Goal: Task Accomplishment & Management: Manage account settings

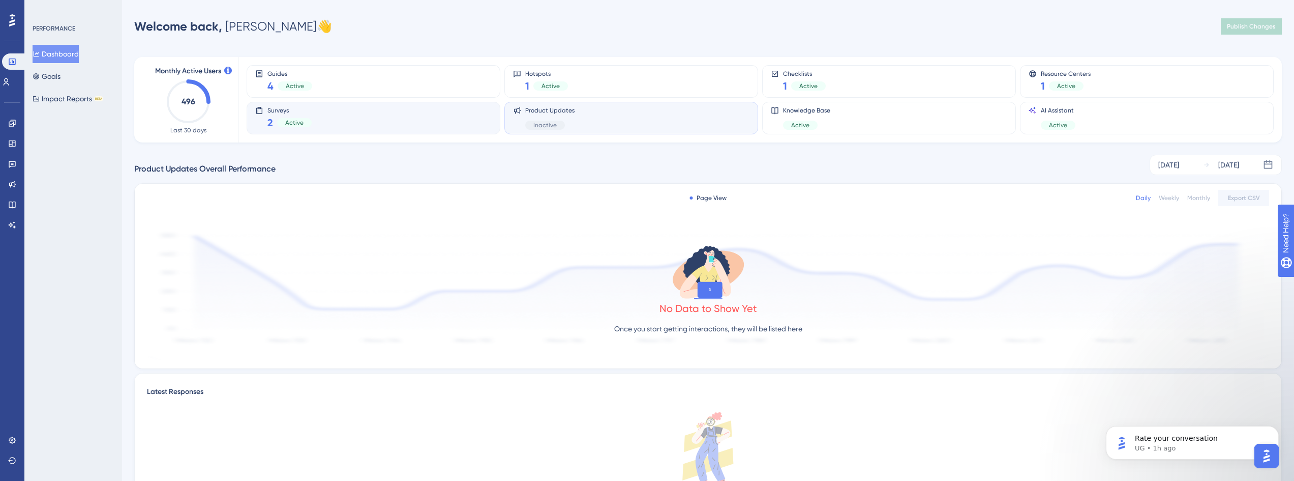
click at [331, 111] on div "Surveys 2 Active" at bounding box center [373, 117] width 236 height 23
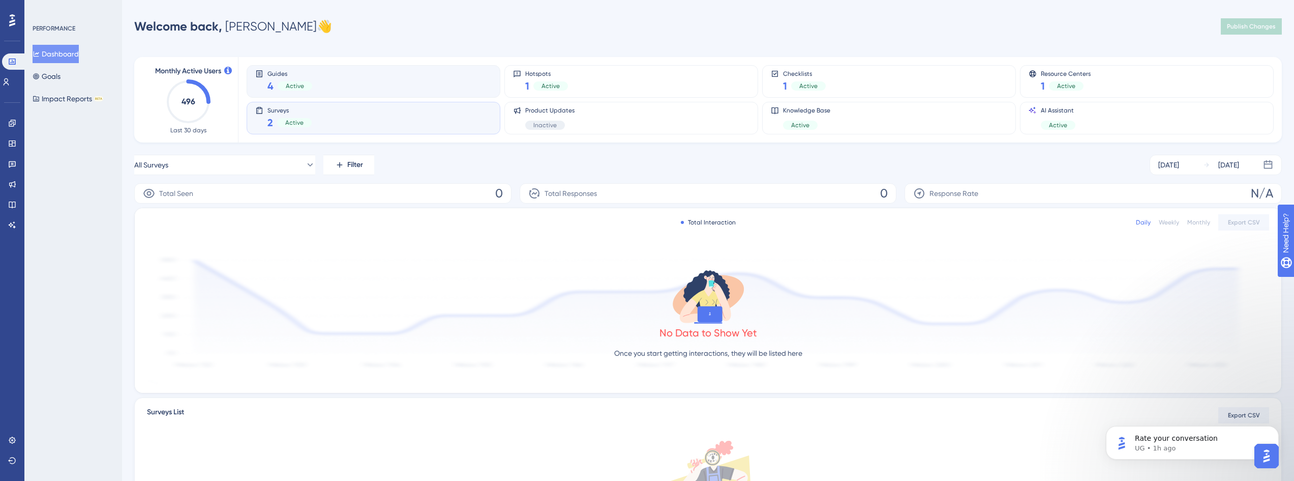
click at [385, 83] on div "Guides 4 Active" at bounding box center [373, 81] width 236 height 23
click at [332, 126] on div "Surveys 2 Active" at bounding box center [373, 117] width 236 height 23
click at [11, 164] on icon at bounding box center [12, 164] width 8 height 8
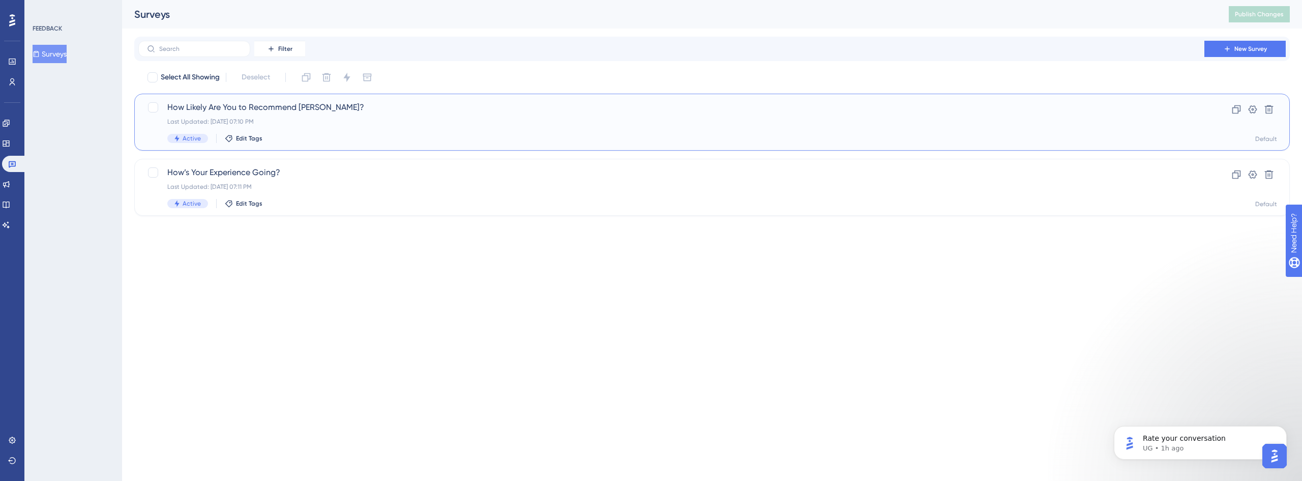
click at [274, 127] on div "How Likely Are You to Recommend [PERSON_NAME]? Last Updated: [DATE] 07:10 PM Ac…" at bounding box center [671, 122] width 1008 height 42
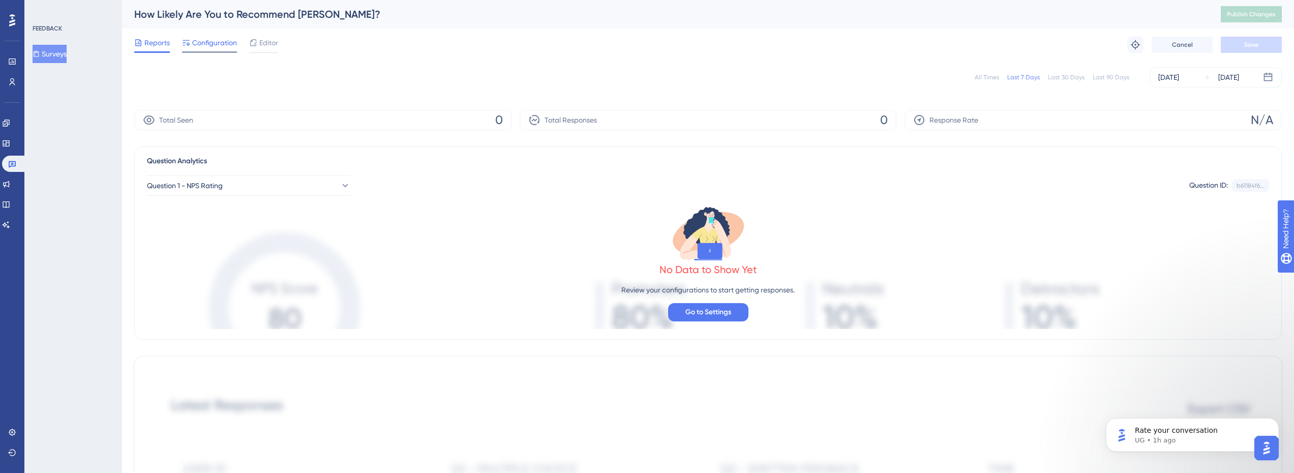
click at [228, 50] on div "Configuration" at bounding box center [209, 45] width 55 height 16
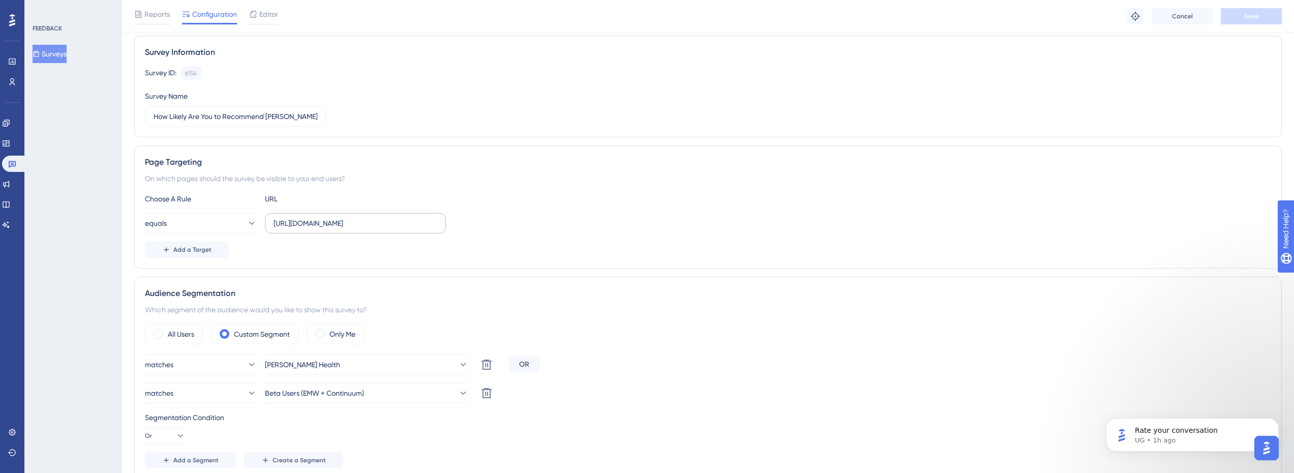
scroll to position [51, 0]
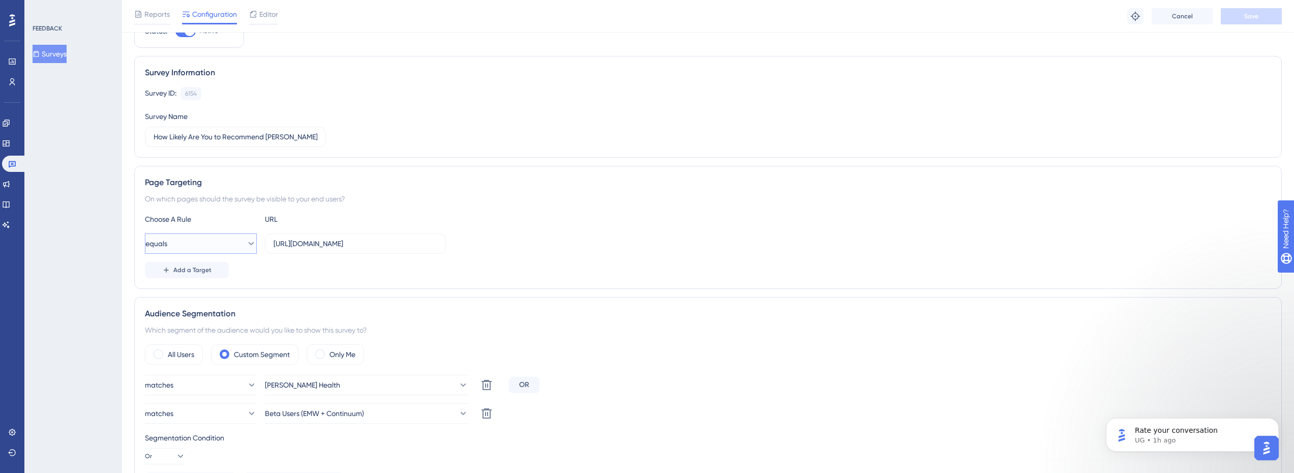
click at [246, 243] on icon at bounding box center [251, 244] width 10 height 10
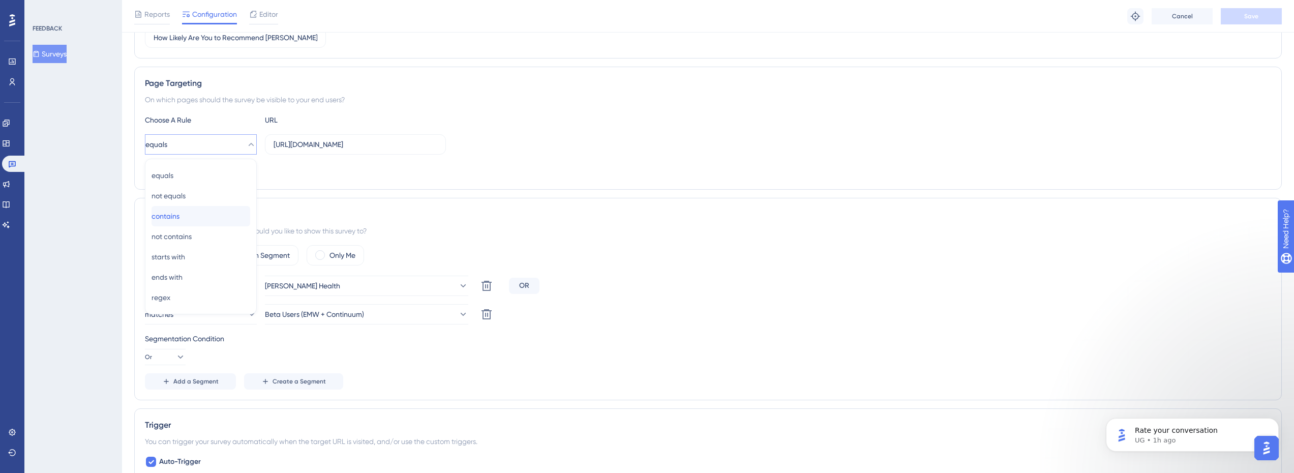
click at [220, 213] on div "contains contains" at bounding box center [201, 216] width 99 height 20
click at [238, 138] on button "contains" at bounding box center [201, 144] width 112 height 20
click at [195, 218] on div "contains contains" at bounding box center [201, 216] width 99 height 20
click at [295, 180] on div "Page Targeting On which pages should the survey be visible to your end users? C…" at bounding box center [708, 128] width 1148 height 123
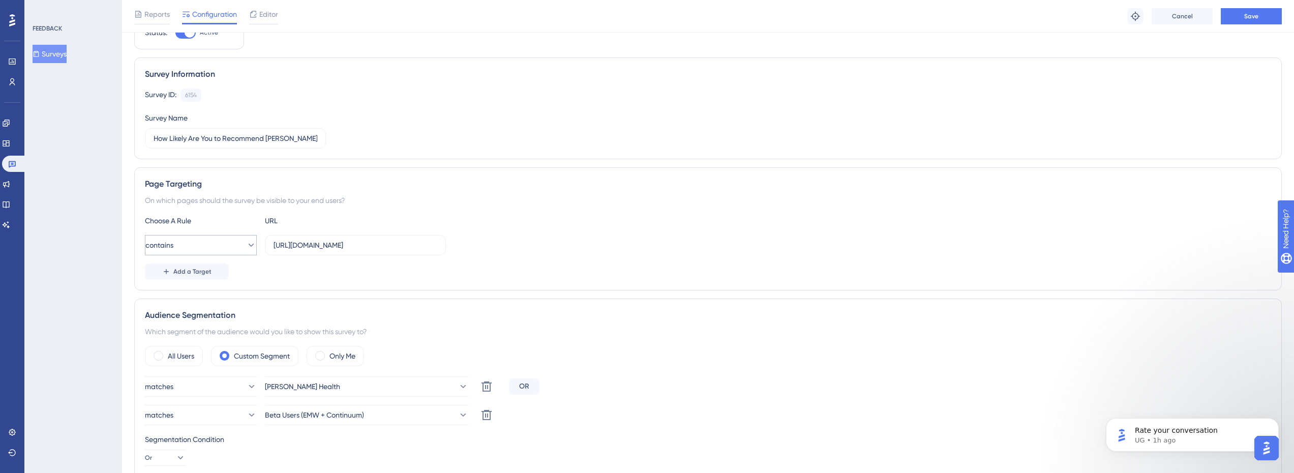
scroll to position [48, 0]
click at [228, 246] on button "contains" at bounding box center [201, 246] width 112 height 20
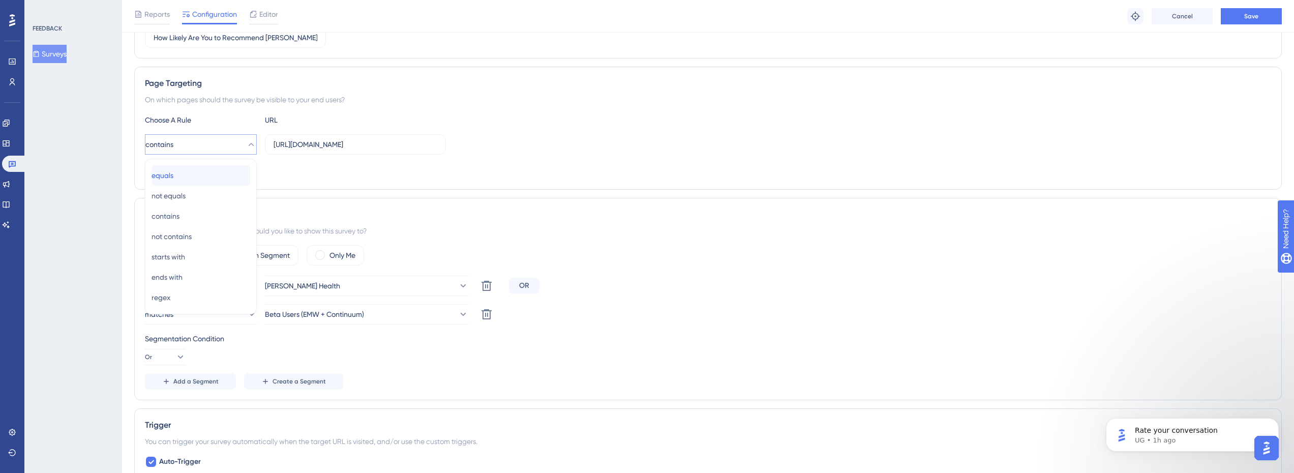
click at [199, 170] on div "equals equals" at bounding box center [201, 175] width 99 height 20
click at [323, 182] on div "Page Targeting On which pages should the survey be visible to your end users? C…" at bounding box center [708, 128] width 1148 height 123
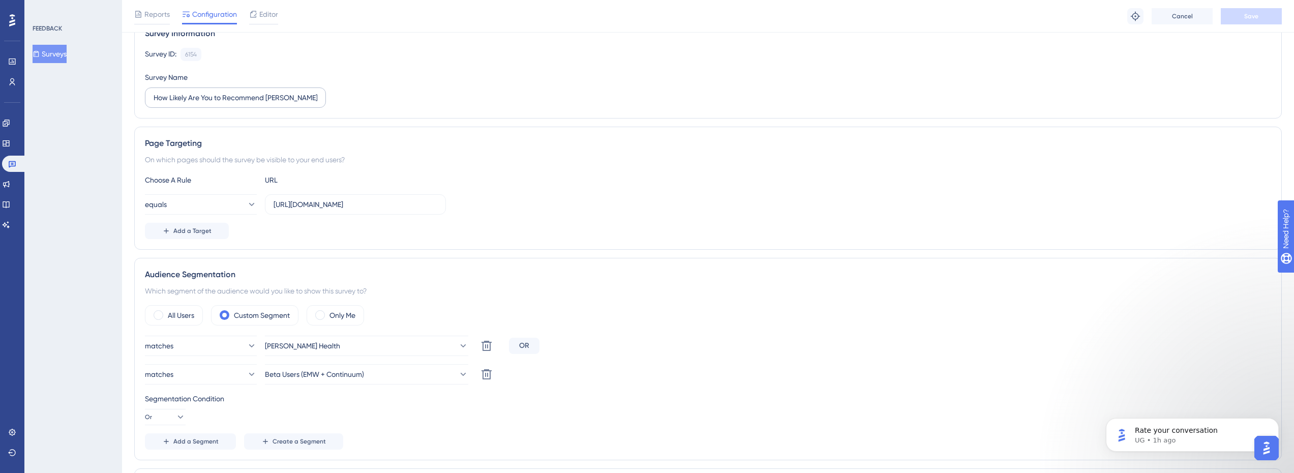
scroll to position [0, 0]
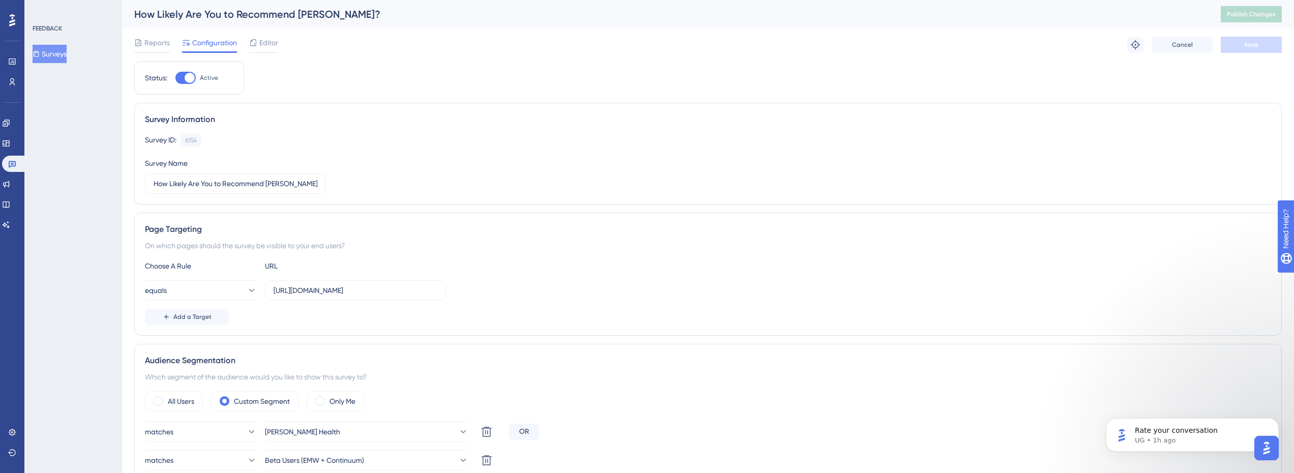
click at [349, 232] on div "Page Targeting" at bounding box center [708, 229] width 1126 height 12
click at [221, 289] on button "equals" at bounding box center [201, 290] width 112 height 20
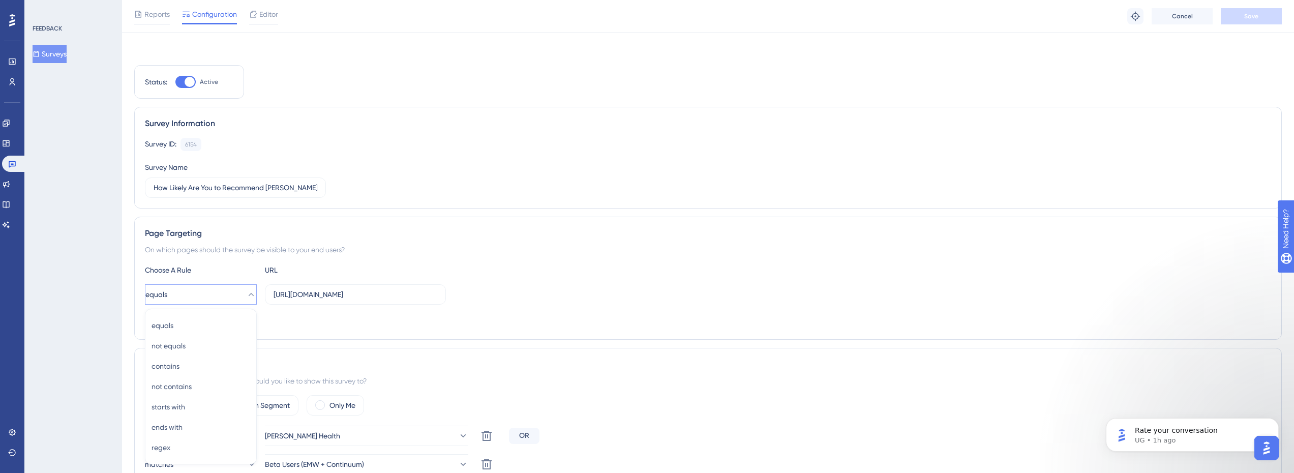
scroll to position [146, 0]
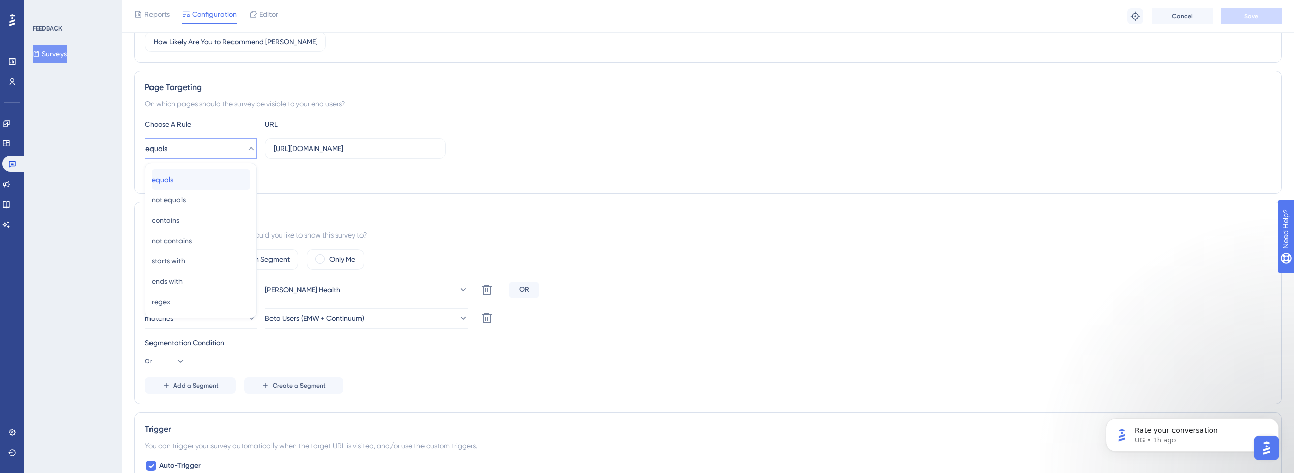
click at [191, 175] on div "equals equals" at bounding box center [201, 179] width 99 height 20
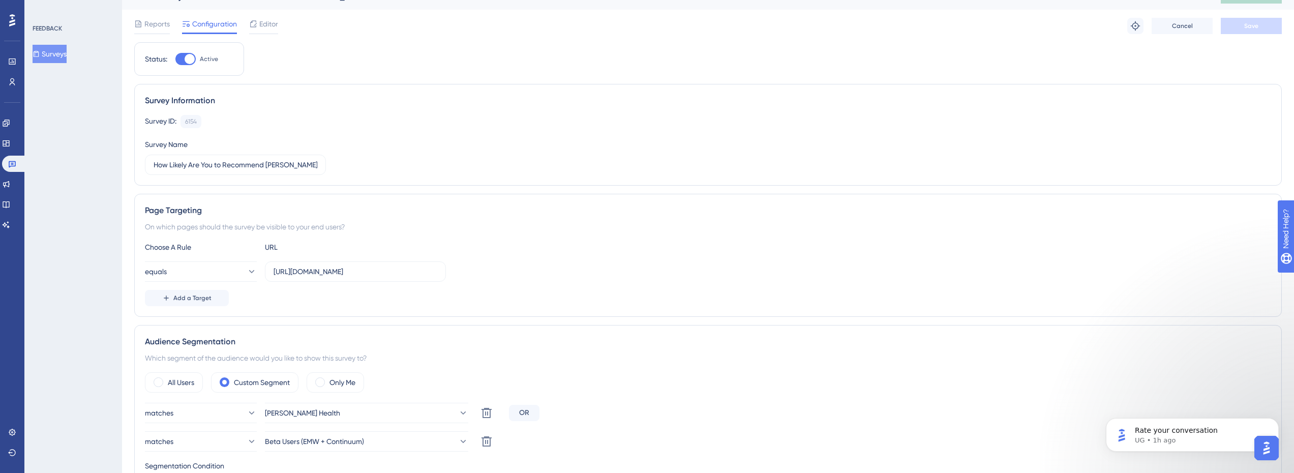
scroll to position [0, 0]
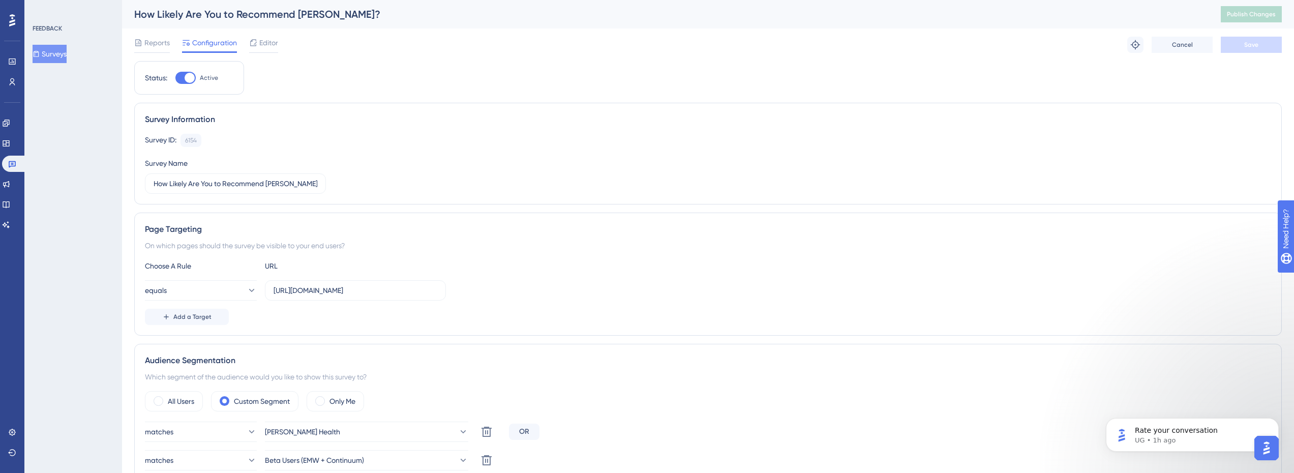
click at [54, 60] on button "Surveys" at bounding box center [50, 54] width 34 height 18
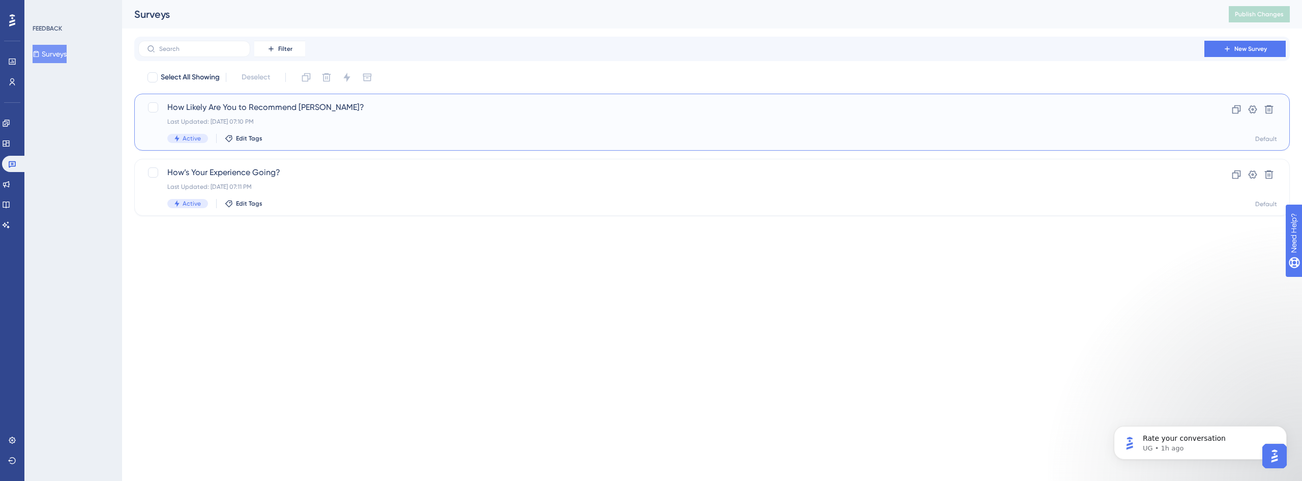
click at [234, 116] on div "How Likely Are You to Recommend [PERSON_NAME]? Last Updated: [DATE] 07:10 PM Ac…" at bounding box center [671, 122] width 1008 height 42
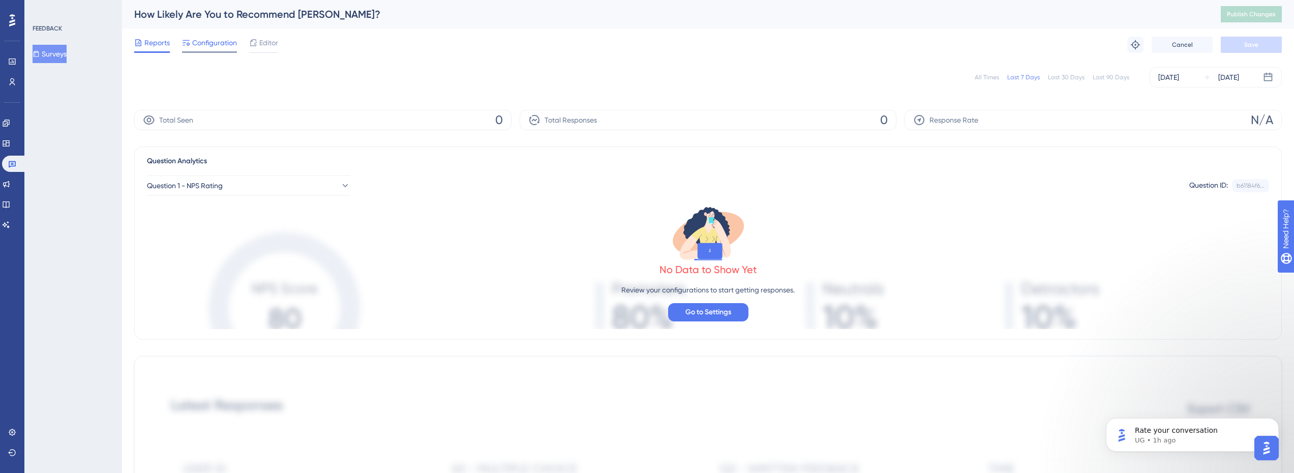
click at [218, 42] on span "Configuration" at bounding box center [214, 43] width 45 height 12
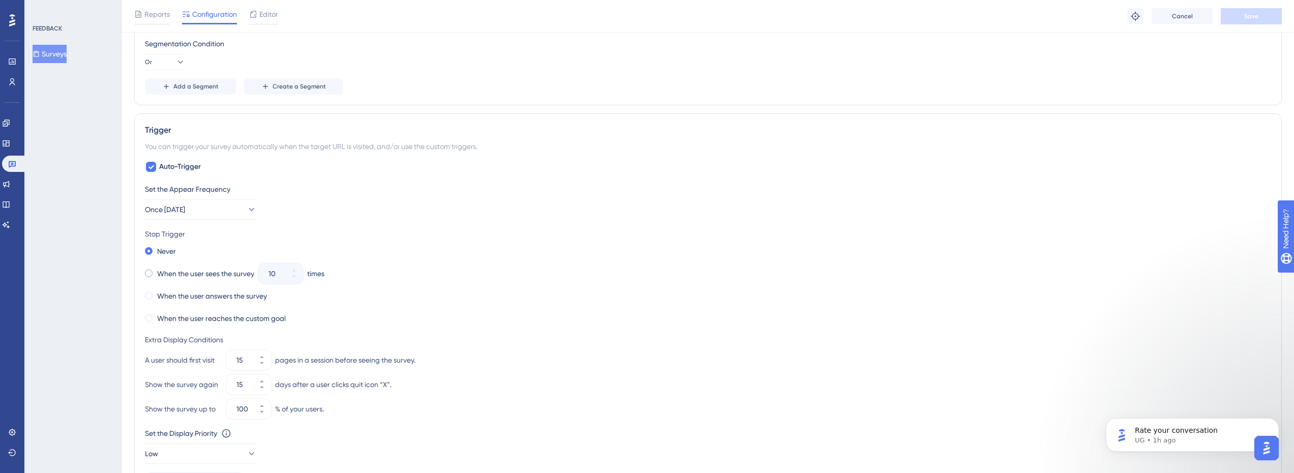
scroll to position [458, 0]
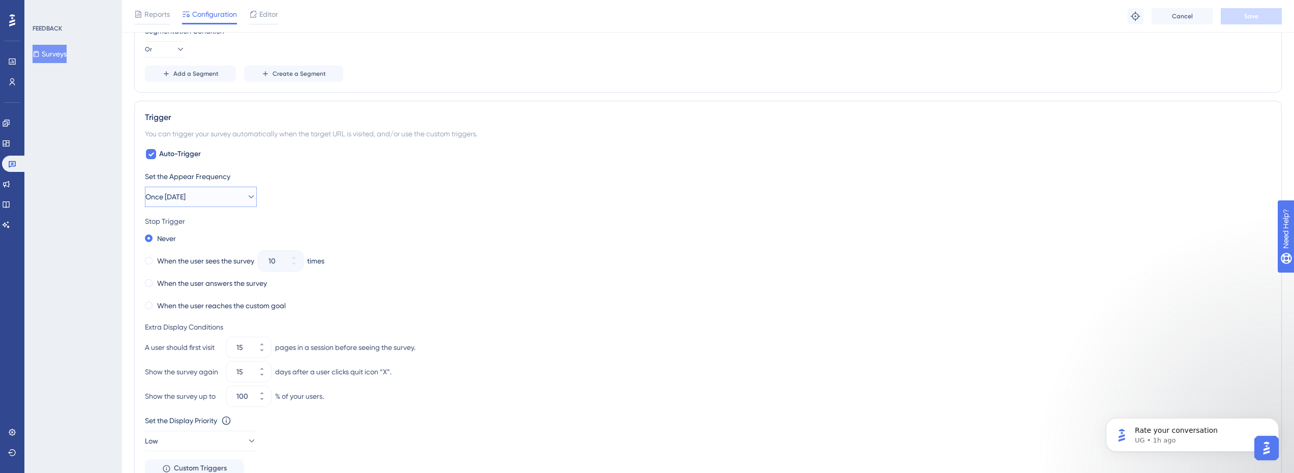
click at [220, 199] on button "Once [DATE]" at bounding box center [201, 197] width 112 height 20
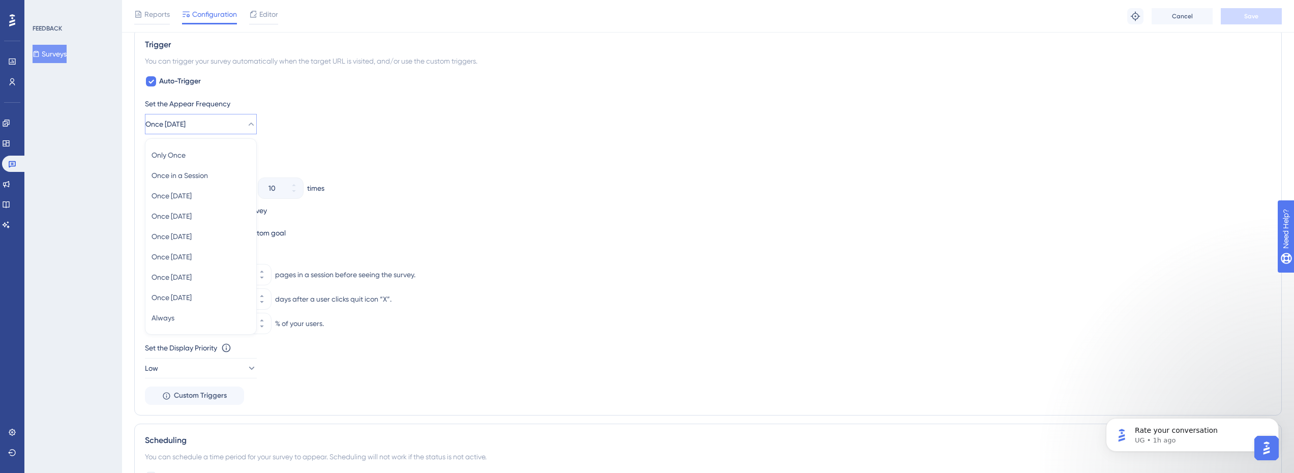
click at [374, 128] on div "Set the Appear Frequency Once [DATE] Only Once Only Once Once in a Session Once…" at bounding box center [708, 116] width 1126 height 37
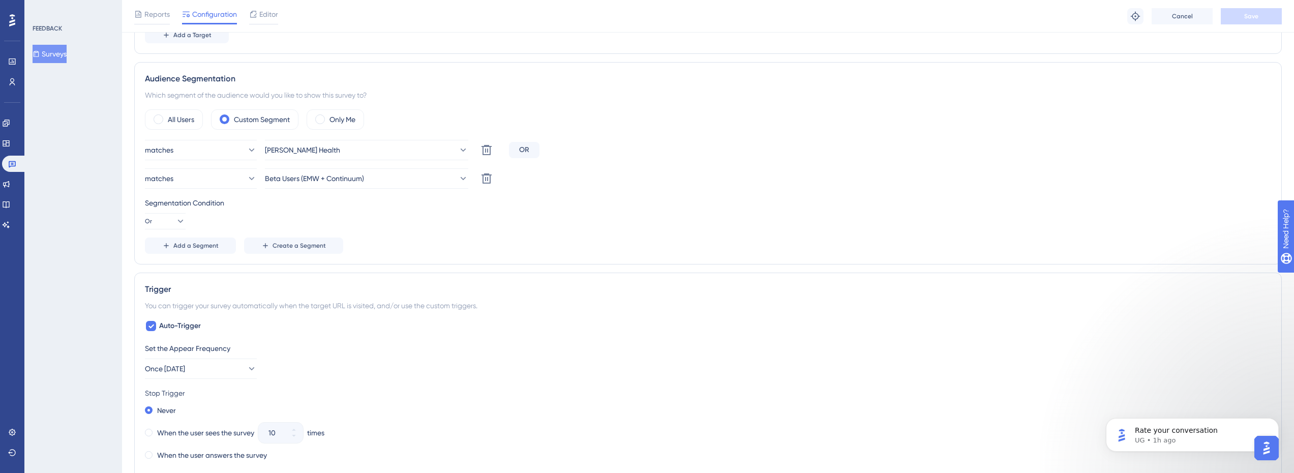
scroll to position [276, 0]
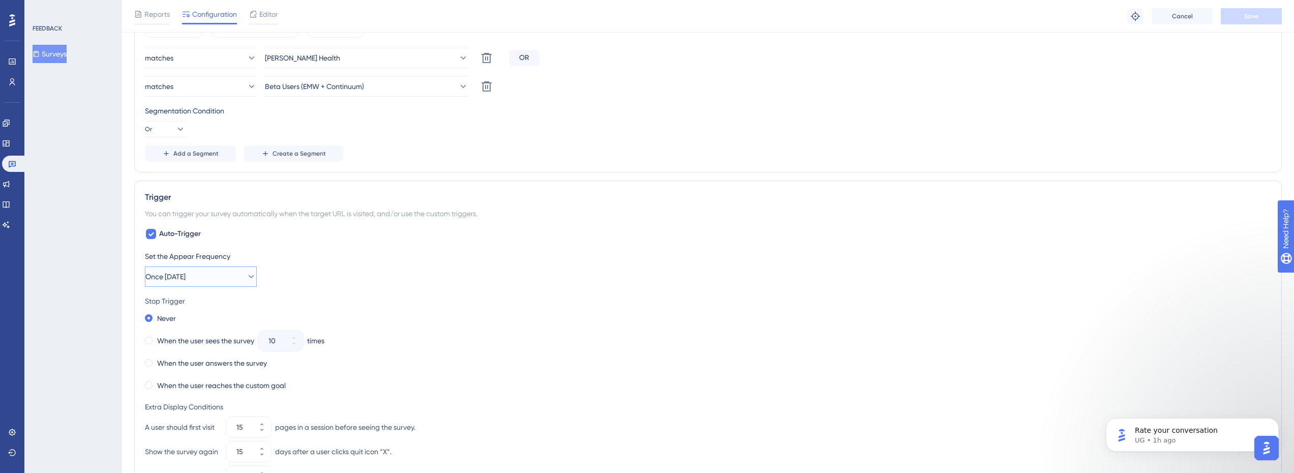
click at [224, 274] on button "Once [DATE]" at bounding box center [201, 276] width 112 height 20
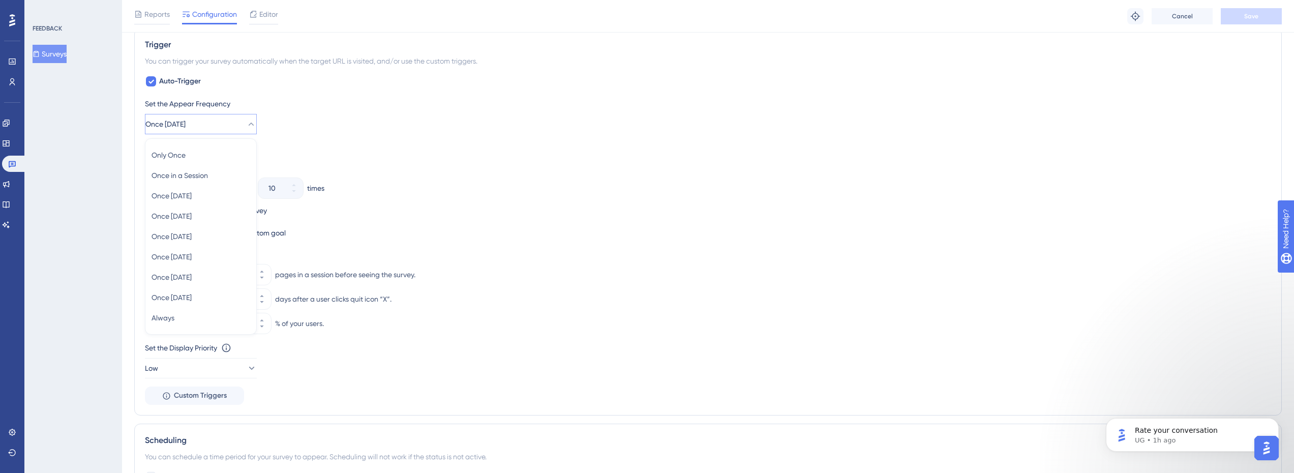
click at [357, 124] on div "Set the Appear Frequency Once [DATE] Only Once Only Once Once in a Session Once…" at bounding box center [708, 116] width 1126 height 37
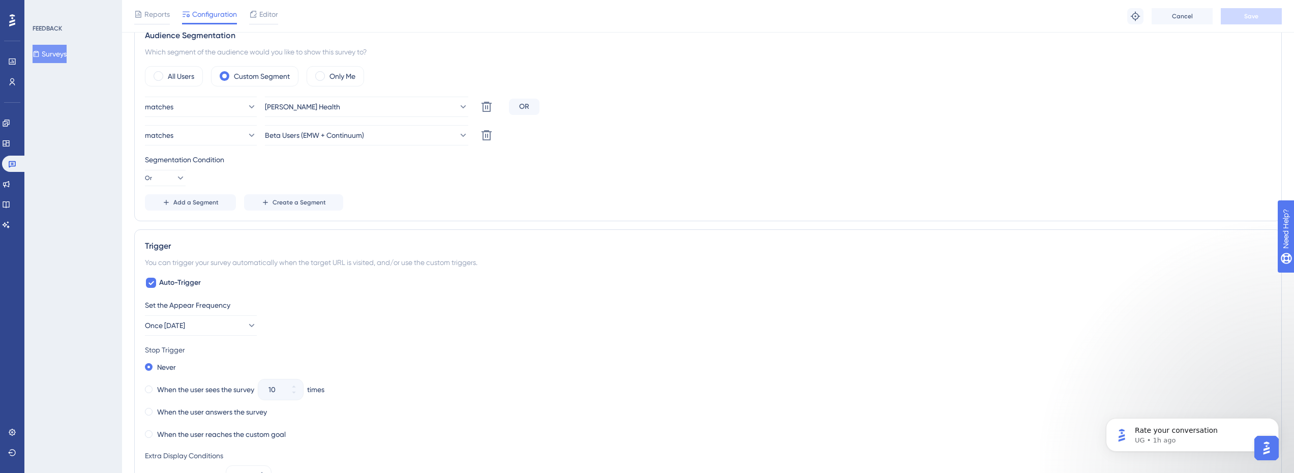
scroll to position [327, 0]
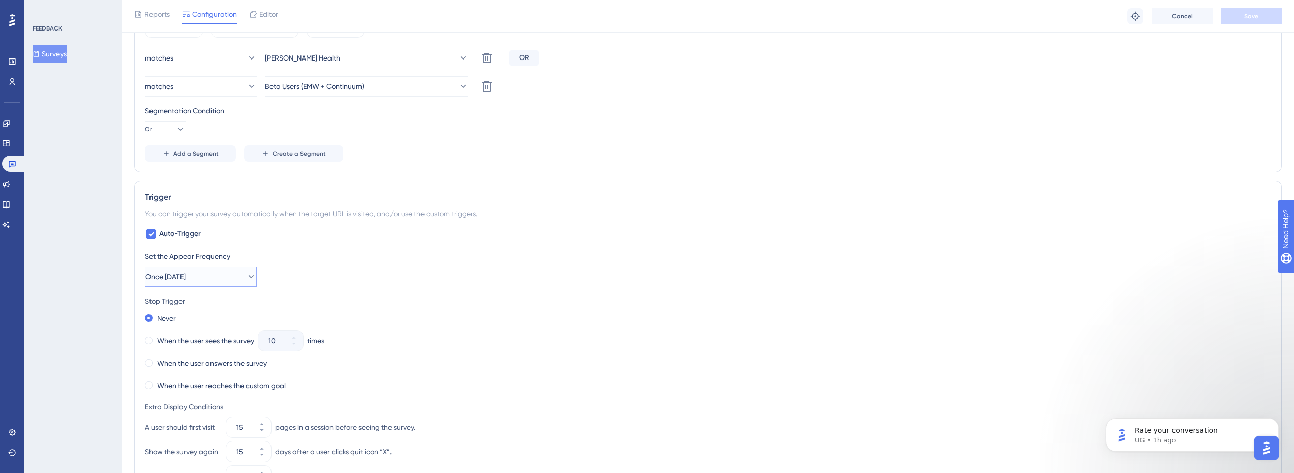
click at [246, 272] on icon at bounding box center [251, 277] width 10 height 10
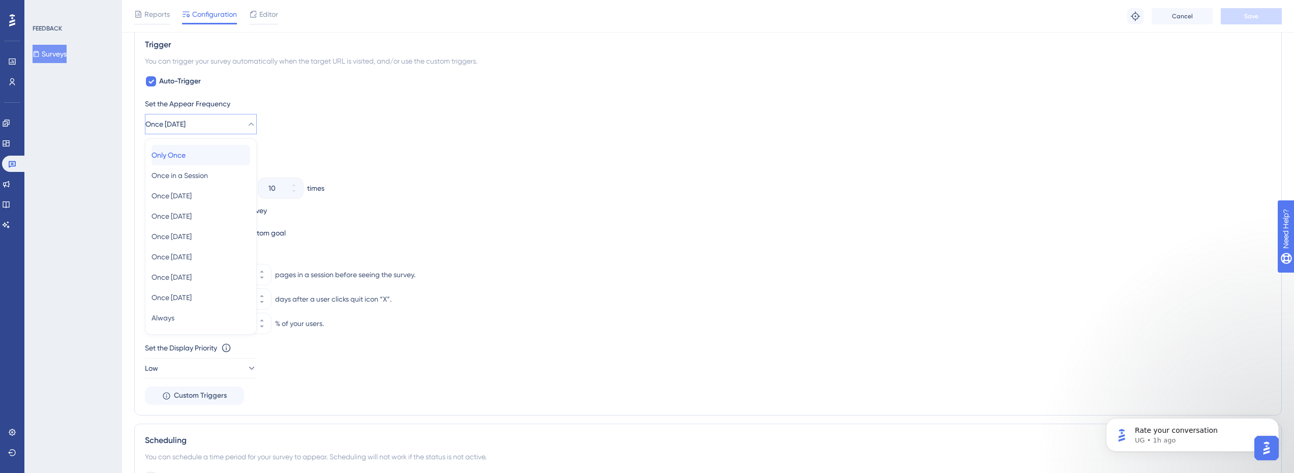
click at [196, 151] on div "Only Once Only Once" at bounding box center [201, 155] width 99 height 20
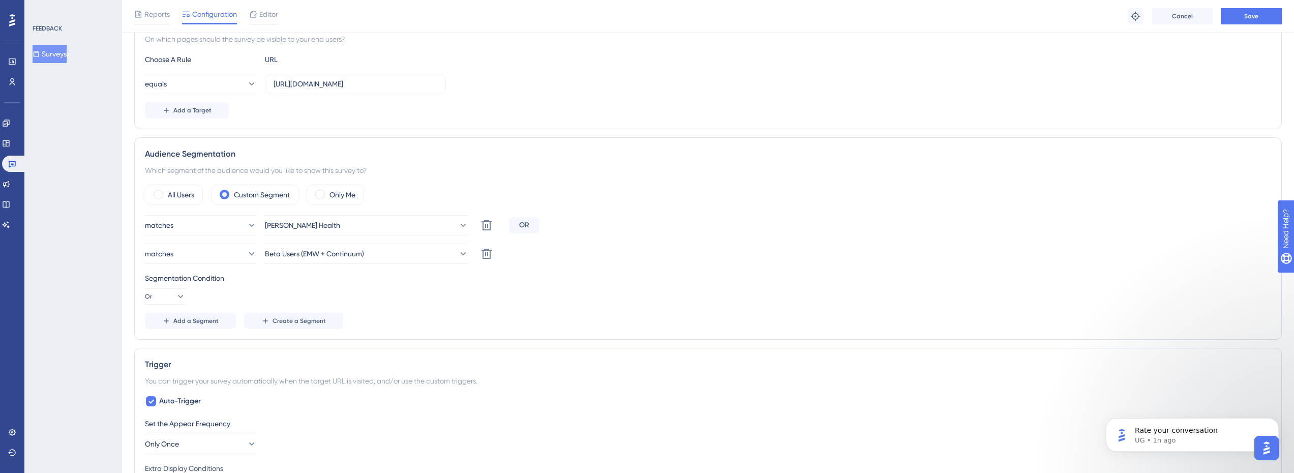
scroll to position [73, 0]
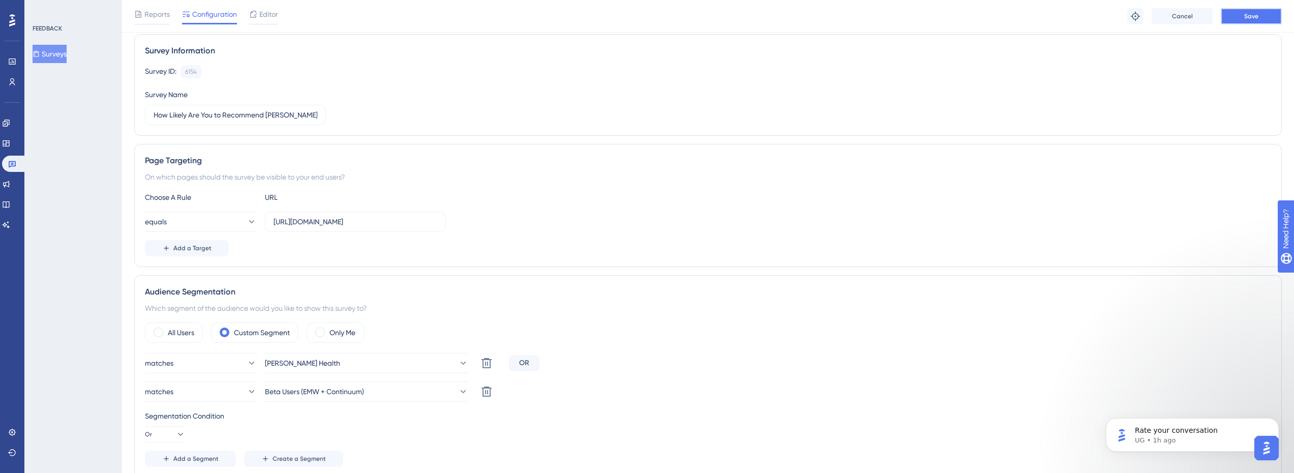
click at [1259, 17] on button "Save" at bounding box center [1251, 16] width 61 height 16
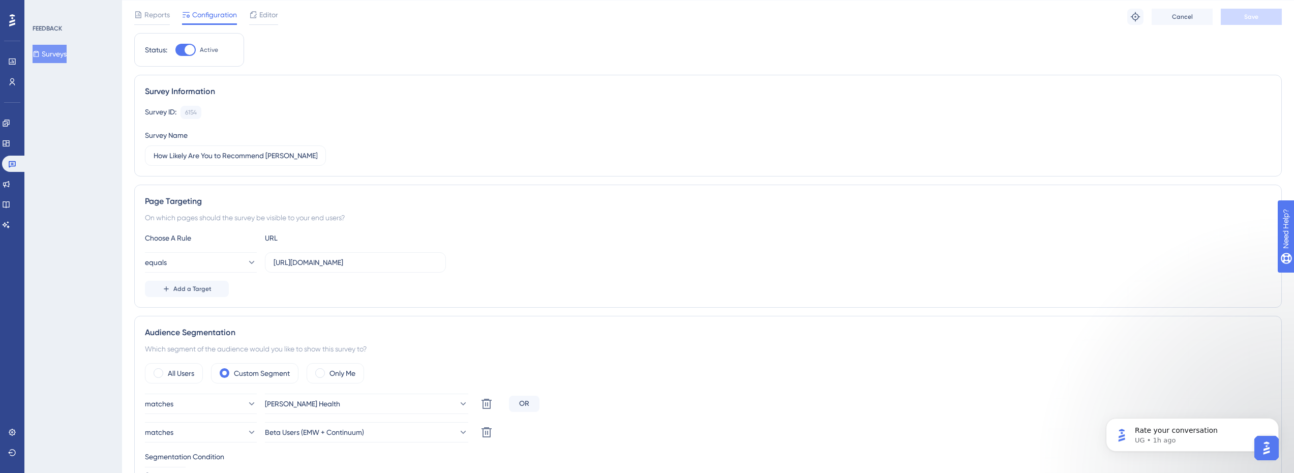
scroll to position [0, 0]
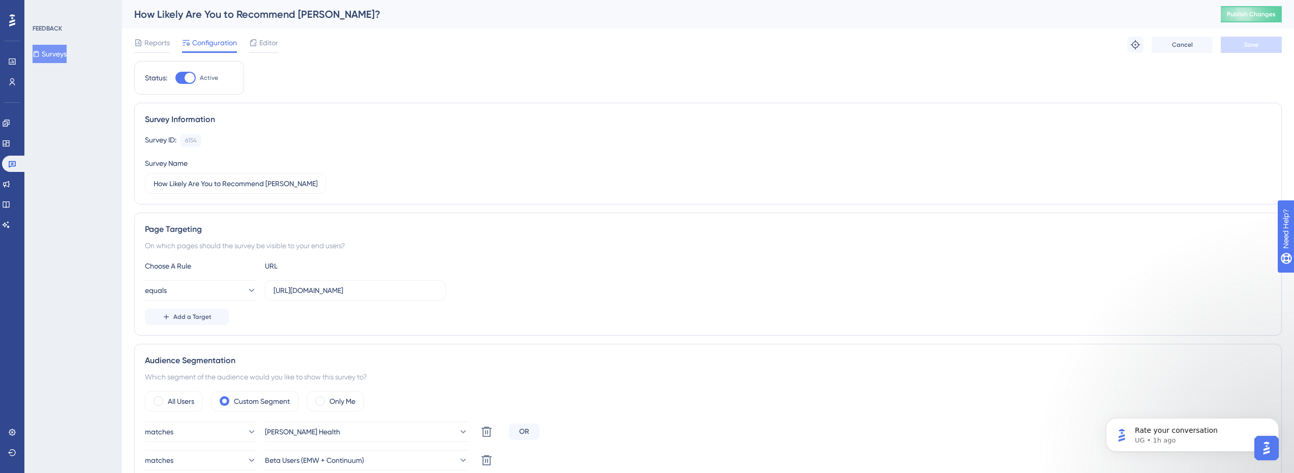
click at [51, 55] on button "Surveys" at bounding box center [50, 54] width 34 height 18
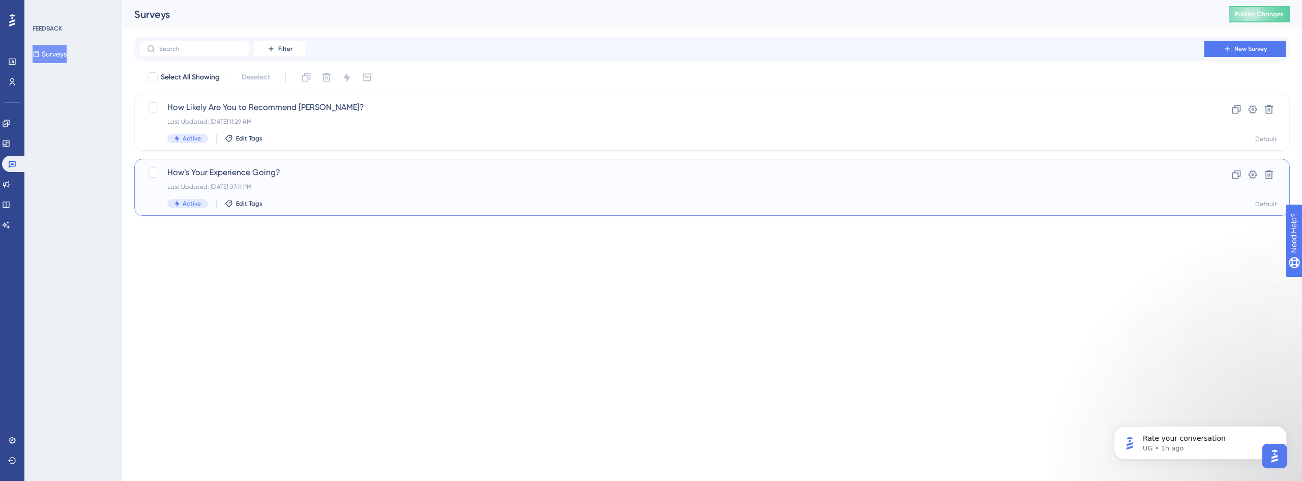
click at [222, 176] on span "How’s Your Experience Going?" at bounding box center [671, 172] width 1008 height 12
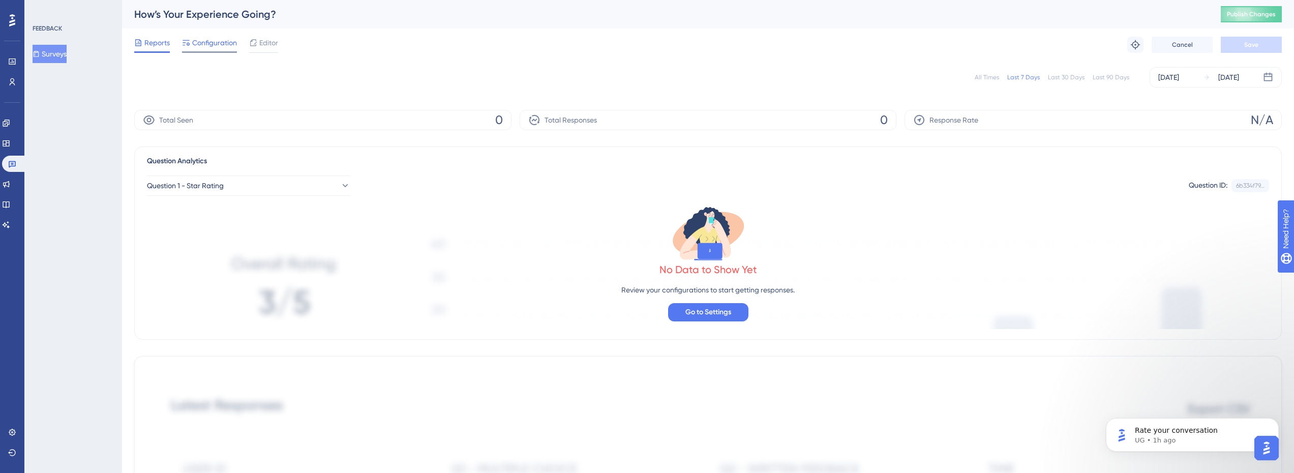
click at [224, 46] on span "Configuration" at bounding box center [214, 43] width 45 height 12
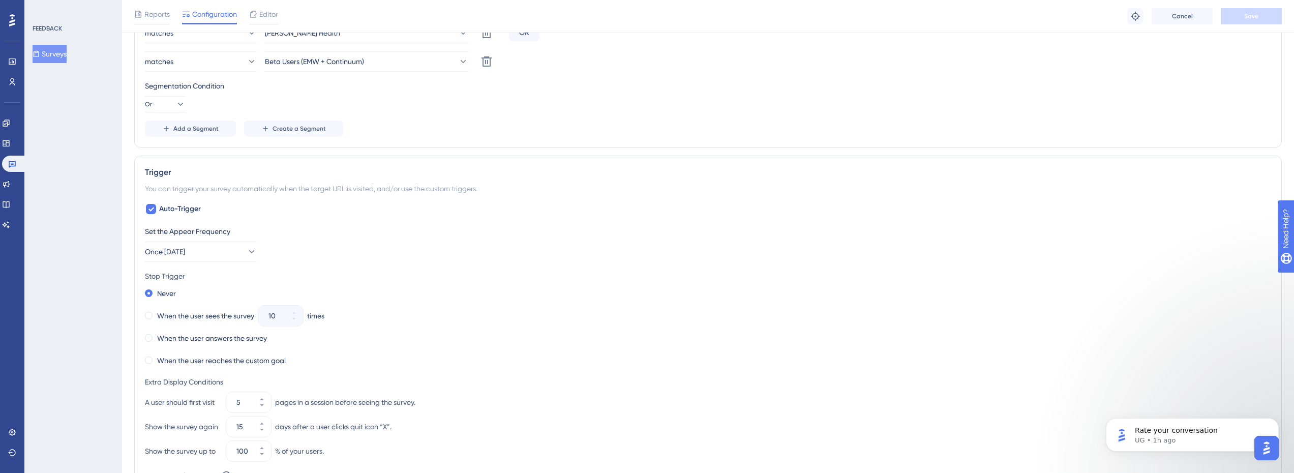
scroll to position [407, 0]
click at [186, 243] on span "Once [DATE]" at bounding box center [165, 248] width 40 height 12
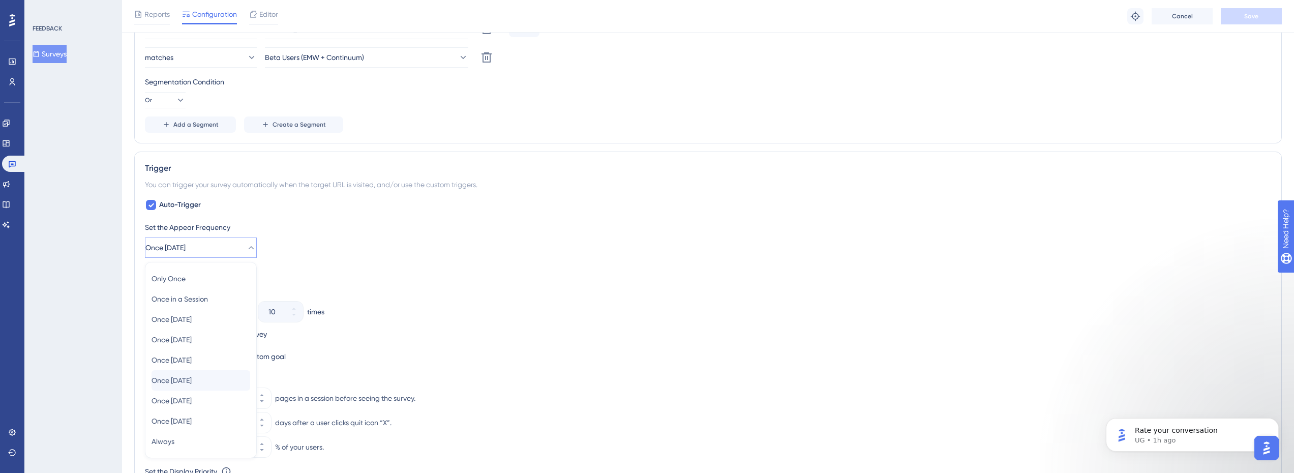
scroll to position [530, 0]
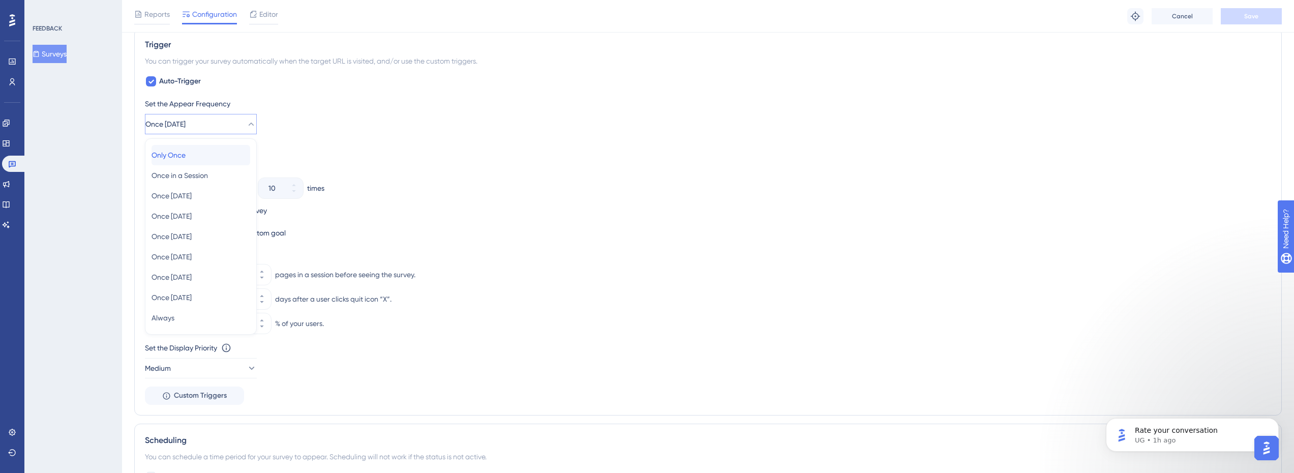
click at [207, 160] on div "Only Once Only Once" at bounding box center [201, 155] width 99 height 20
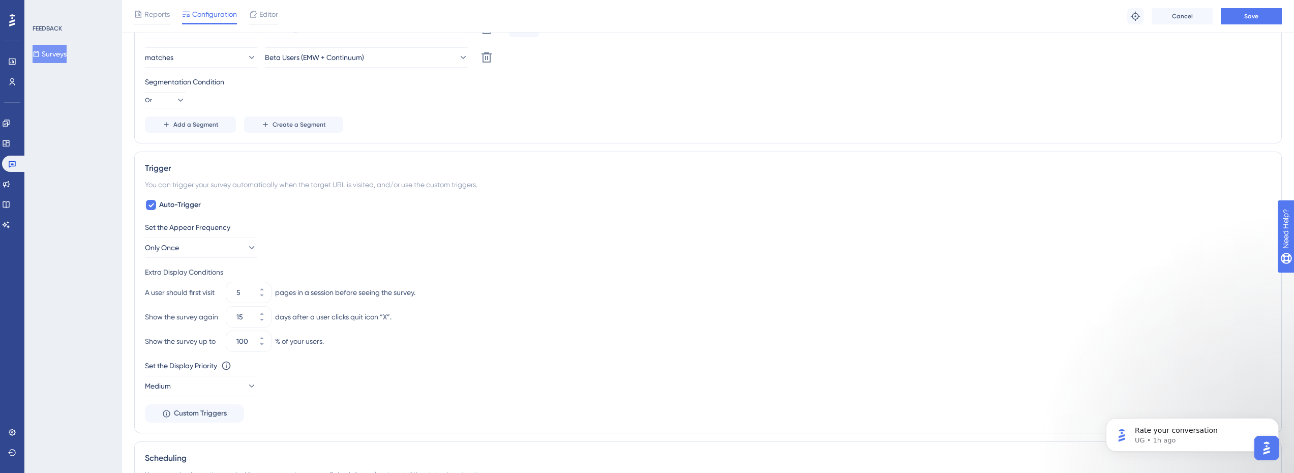
scroll to position [458, 0]
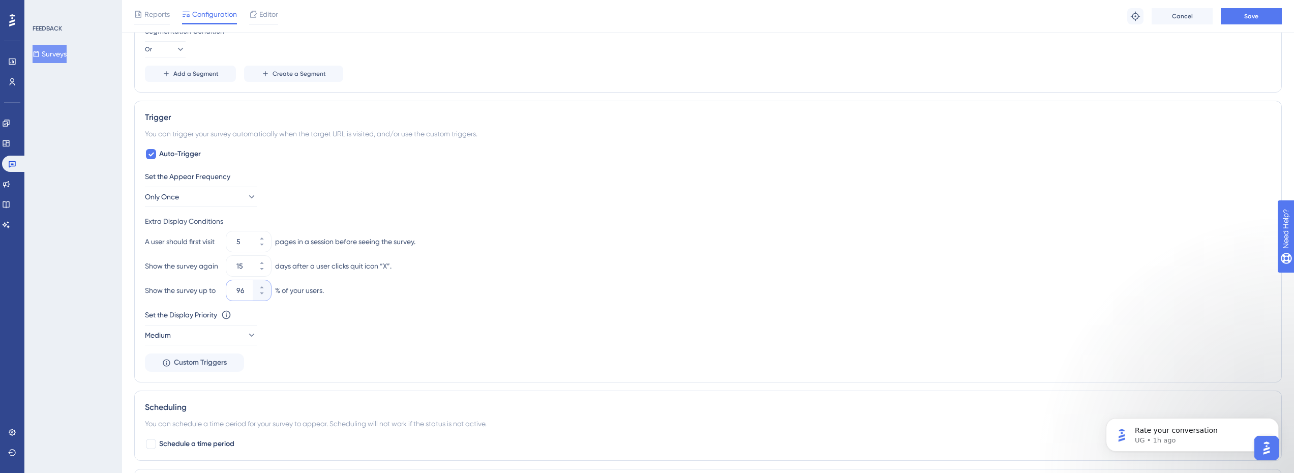
drag, startPoint x: 207, startPoint y: 389, endPoint x: 630, endPoint y: 289, distance: 434.2
click at [629, 289] on div "Show the survey up to 96 % of your users." at bounding box center [708, 290] width 1126 height 20
click at [263, 288] on icon at bounding box center [262, 287] width 4 height 2
type input "100"
click at [263, 287] on icon at bounding box center [262, 287] width 6 height 6
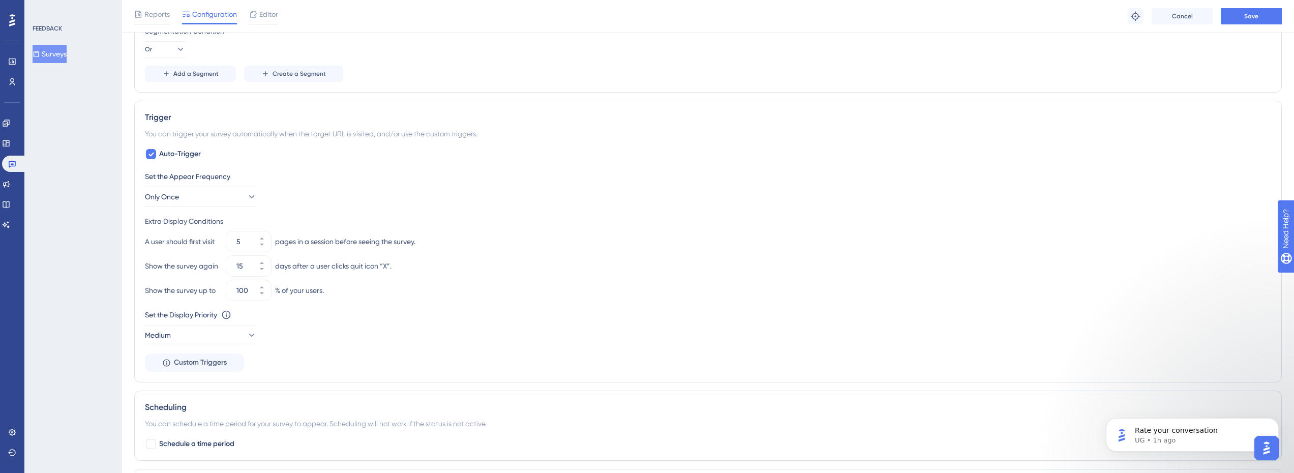
click at [507, 291] on div "Show the survey up to 100 % of your users." at bounding box center [708, 290] width 1126 height 20
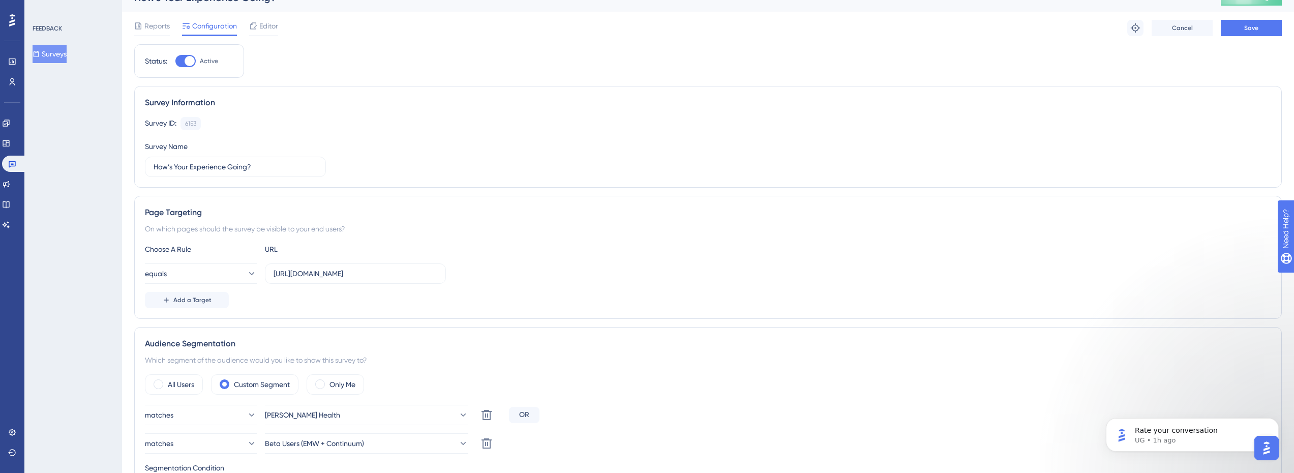
scroll to position [0, 0]
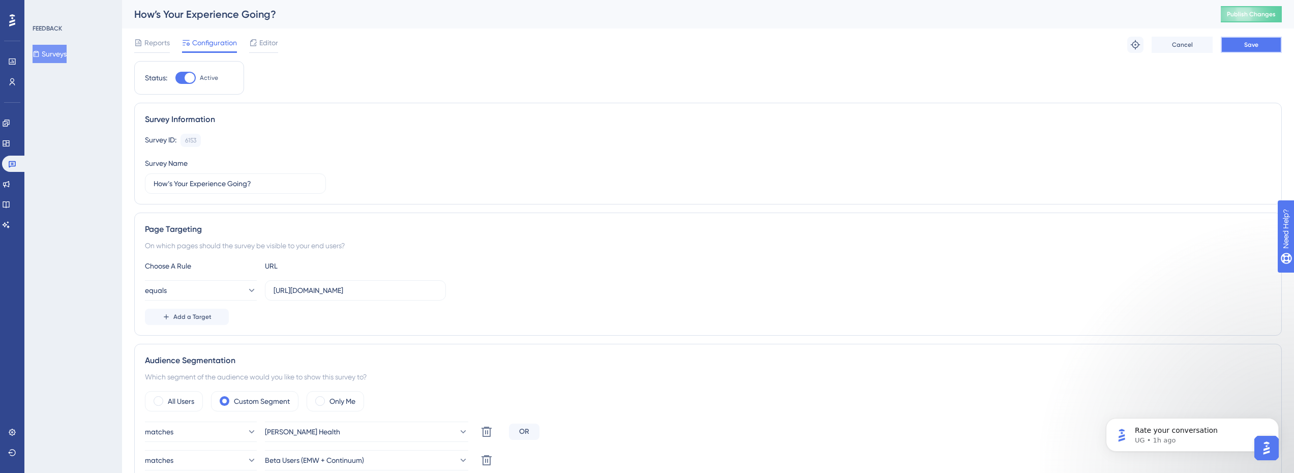
click at [1266, 47] on button "Save" at bounding box center [1251, 45] width 61 height 16
click at [315, 18] on icon at bounding box center [315, 19] width 10 height 10
